Goal: Check status: Check status

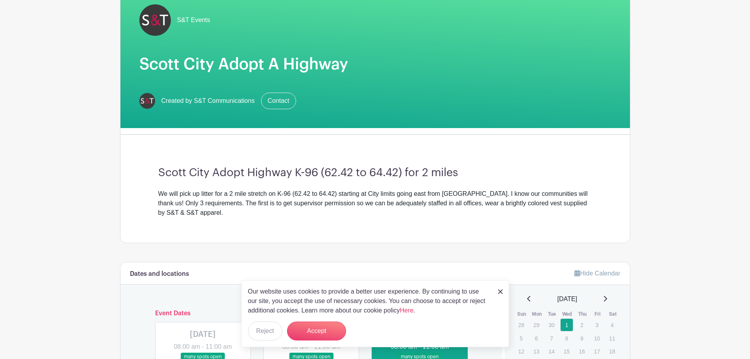
scroll to position [79, 0]
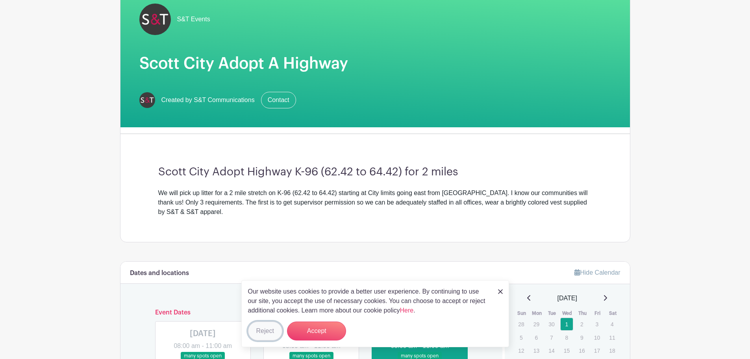
click at [271, 336] on button "Reject" at bounding box center [265, 330] width 34 height 19
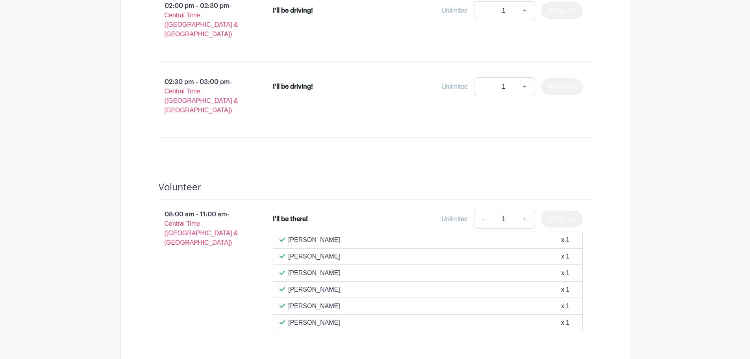
scroll to position [1327, 0]
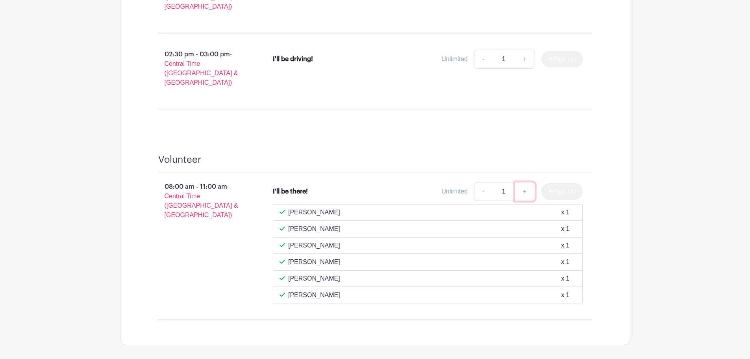
click at [523, 182] on link "+" at bounding box center [525, 191] width 20 height 19
click at [480, 182] on link "-" at bounding box center [483, 191] width 18 height 19
type input "1"
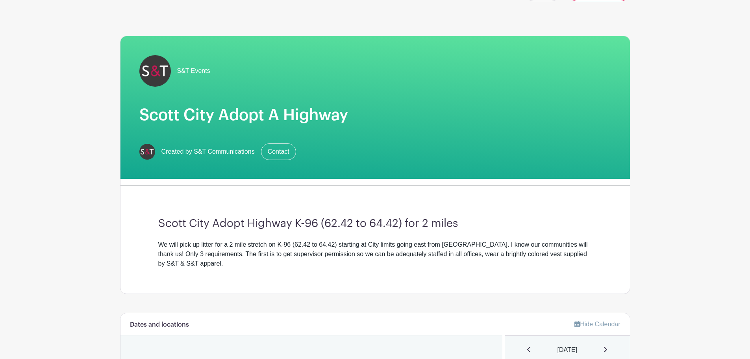
scroll to position [0, 0]
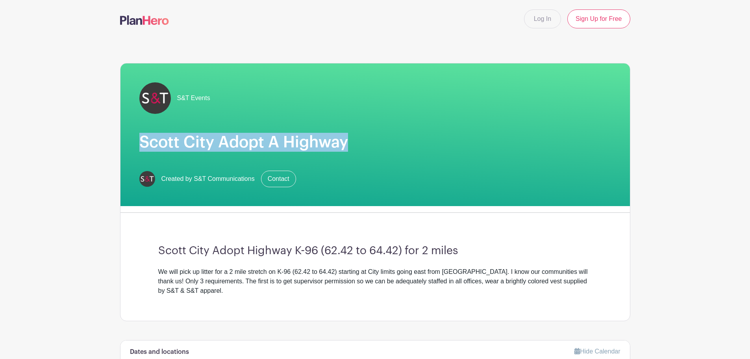
drag, startPoint x: 140, startPoint y: 139, endPoint x: 333, endPoint y: 144, distance: 193.5
click at [347, 147] on h1 "Scott City Adopt A Highway" at bounding box center [375, 142] width 472 height 19
copy h1 "Scott City Adopt A Highway"
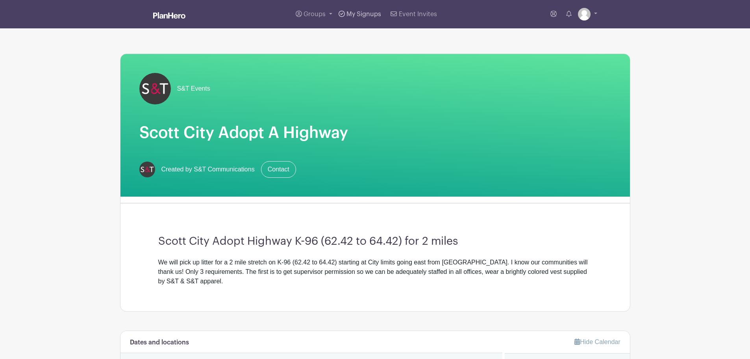
click at [368, 16] on span "My Signups" at bounding box center [364, 14] width 35 height 6
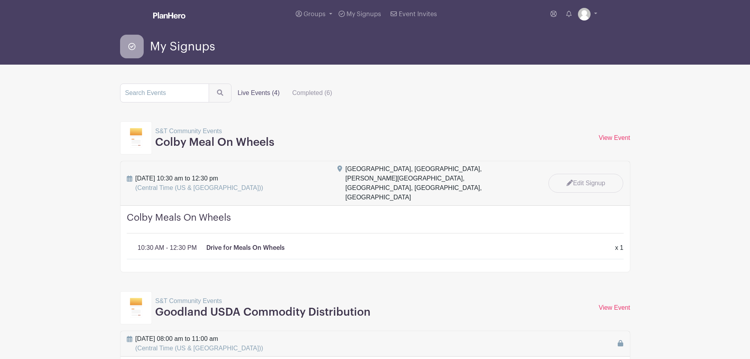
click at [251, 91] on label "Live Events (4)" at bounding box center [259, 93] width 55 height 16
click at [0, 0] on input "Live Events (4)" at bounding box center [0, 0] width 0 height 0
click at [315, 91] on label "Completed (6)" at bounding box center [312, 93] width 52 height 16
click at [0, 0] on input "Completed (6)" at bounding box center [0, 0] width 0 height 0
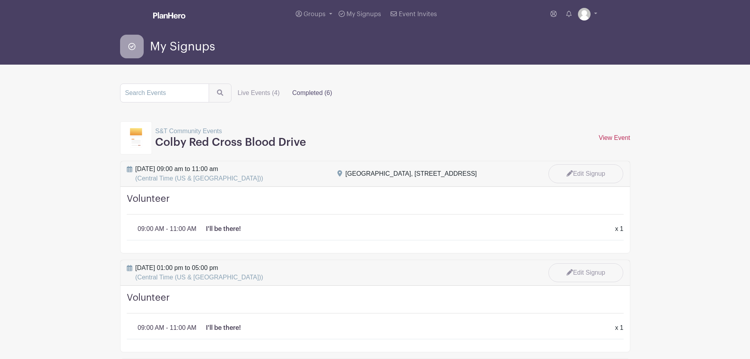
click at [622, 137] on link "View Event" at bounding box center [615, 137] width 32 height 7
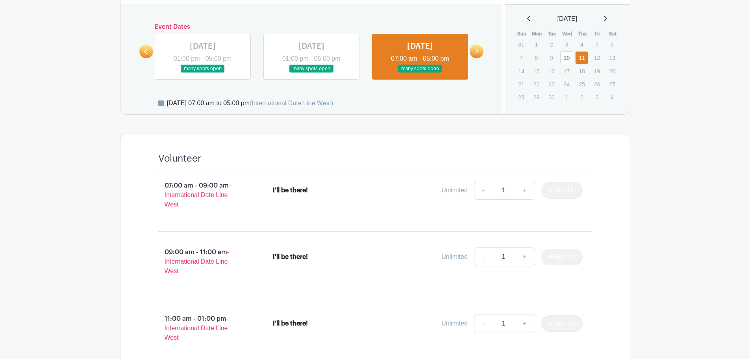
scroll to position [276, 0]
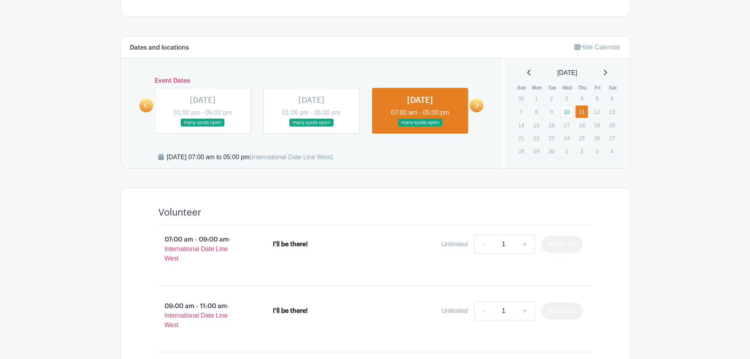
click at [312, 127] on link at bounding box center [312, 127] width 0 height 0
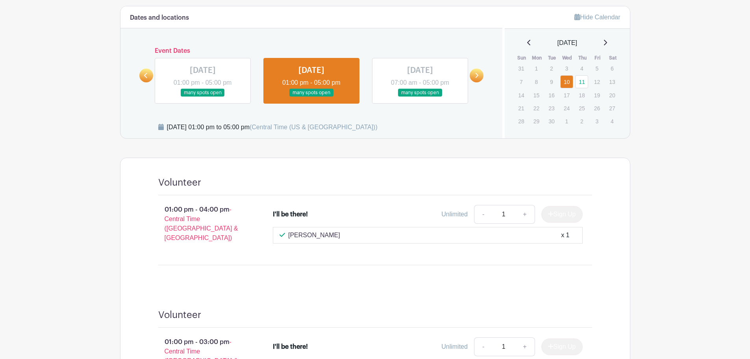
scroll to position [236, 0]
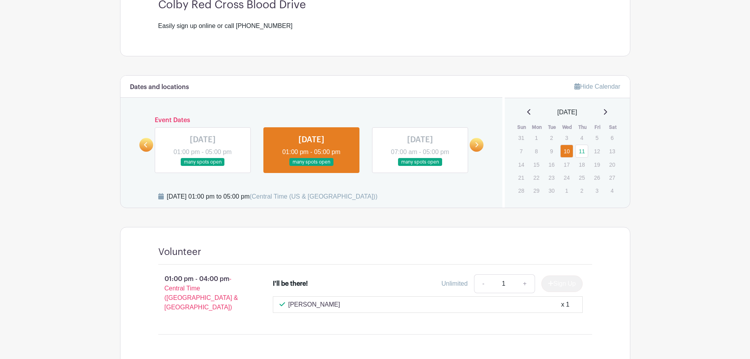
click at [203, 166] on link at bounding box center [203, 166] width 0 height 0
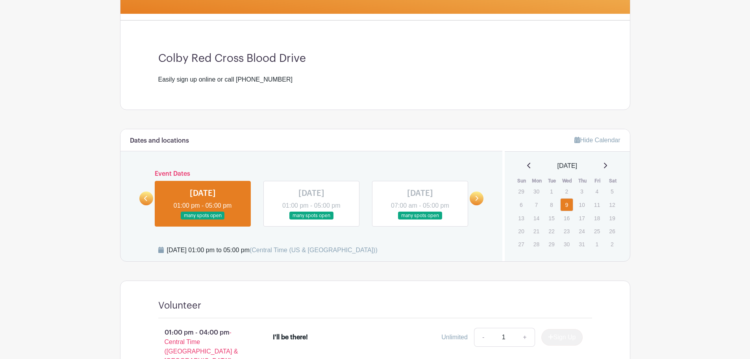
scroll to position [276, 0]
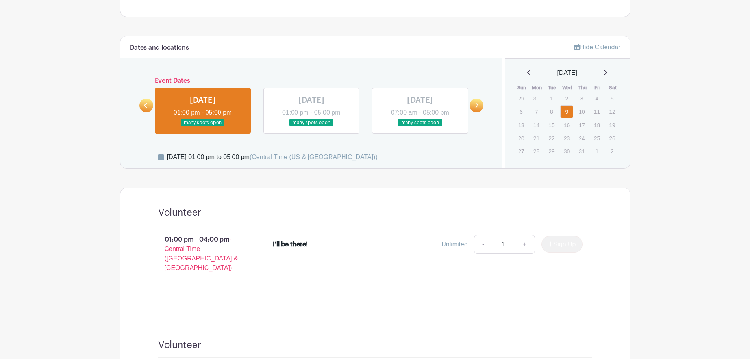
click at [420, 127] on link at bounding box center [420, 127] width 0 height 0
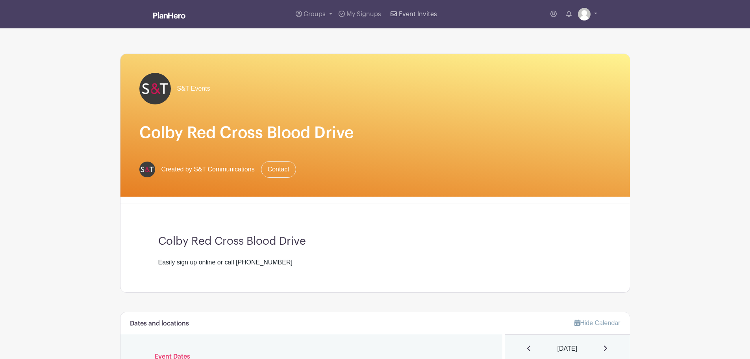
click at [410, 14] on span "Event Invites" at bounding box center [418, 14] width 38 height 6
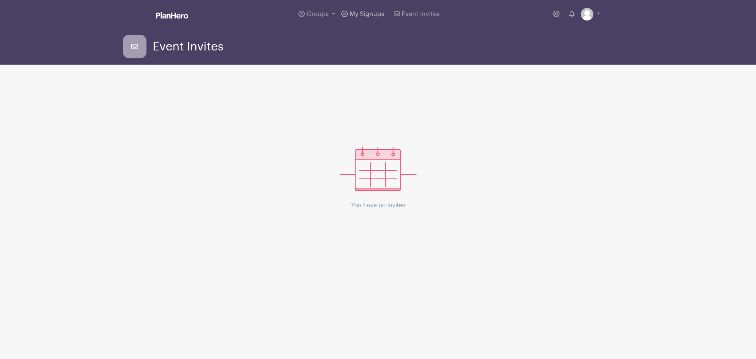
click at [362, 11] on span "My Signups" at bounding box center [367, 14] width 35 height 6
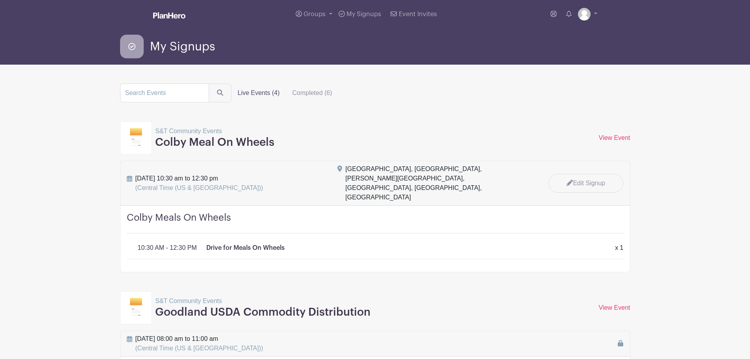
click at [247, 95] on label "Live Events (4)" at bounding box center [259, 93] width 55 height 16
click at [0, 0] on input "Live Events (4)" at bounding box center [0, 0] width 0 height 0
click at [304, 95] on label "Completed (6)" at bounding box center [312, 93] width 52 height 16
click at [0, 0] on input "Completed (6)" at bounding box center [0, 0] width 0 height 0
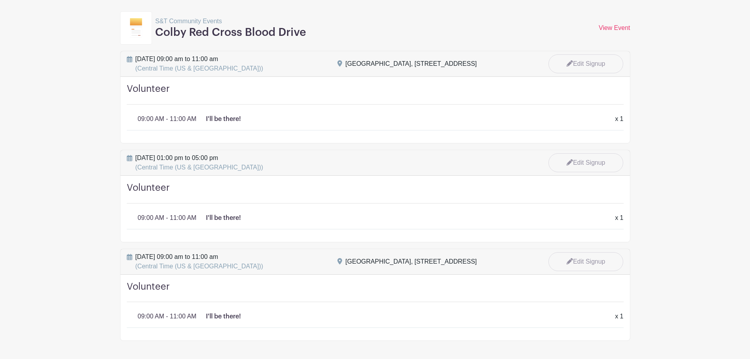
scroll to position [124, 0]
